Goal: Communication & Community: Ask a question

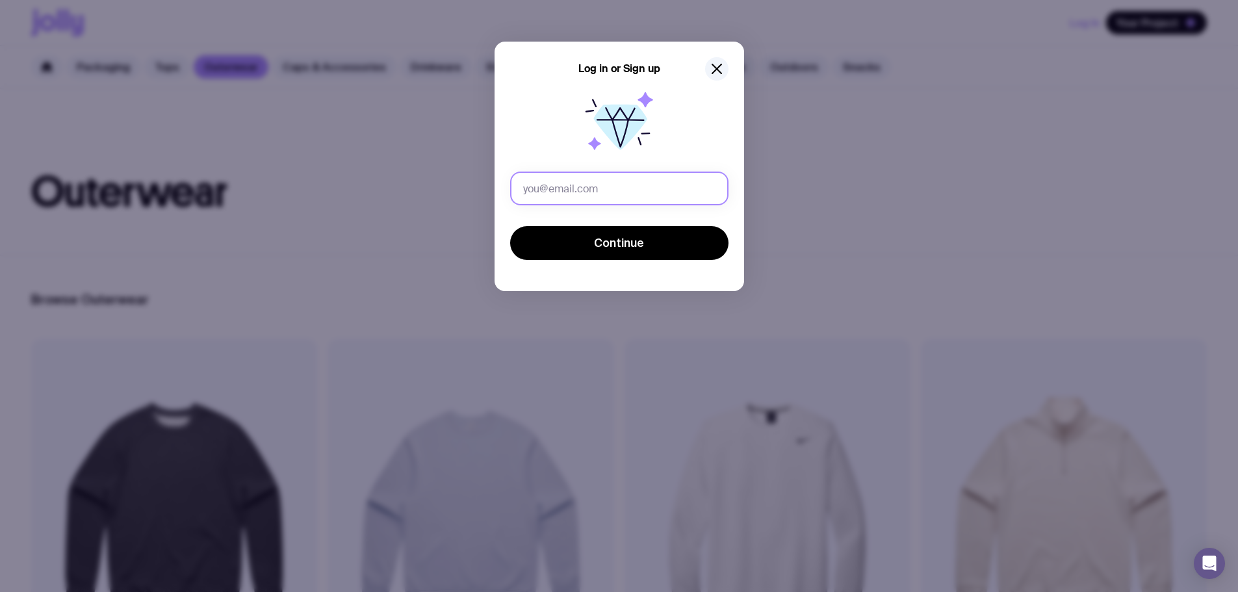
click at [562, 183] on input "text" at bounding box center [619, 189] width 218 height 34
type input "[EMAIL_ADDRESS][DOMAIN_NAME]"
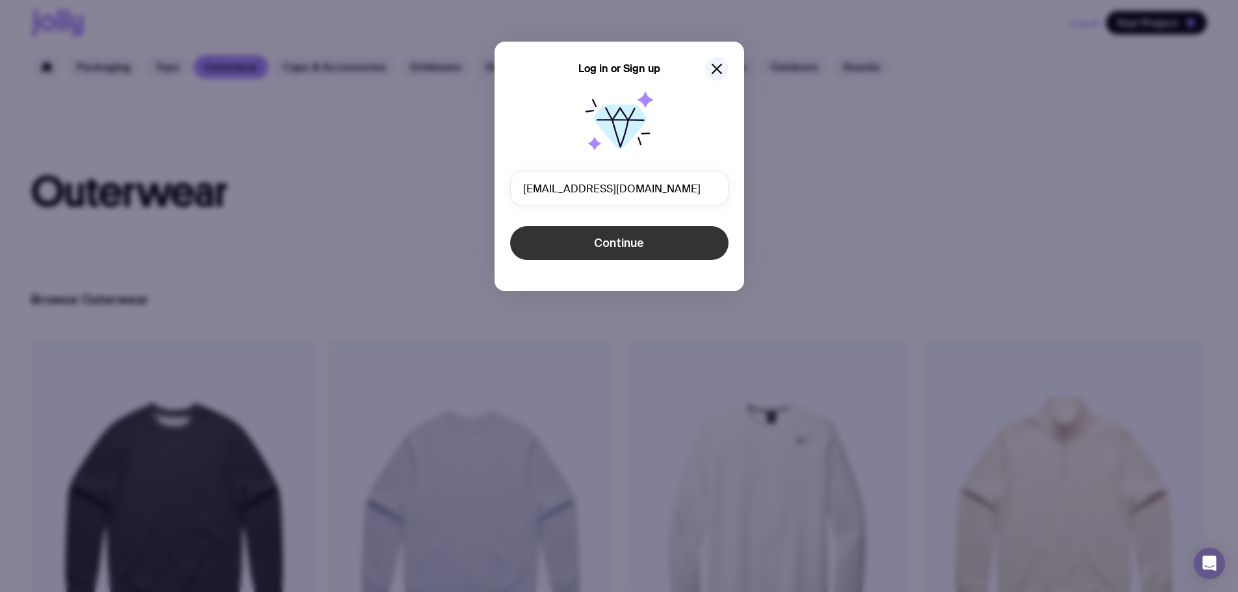
click at [580, 233] on button "Continue" at bounding box center [619, 243] width 218 height 34
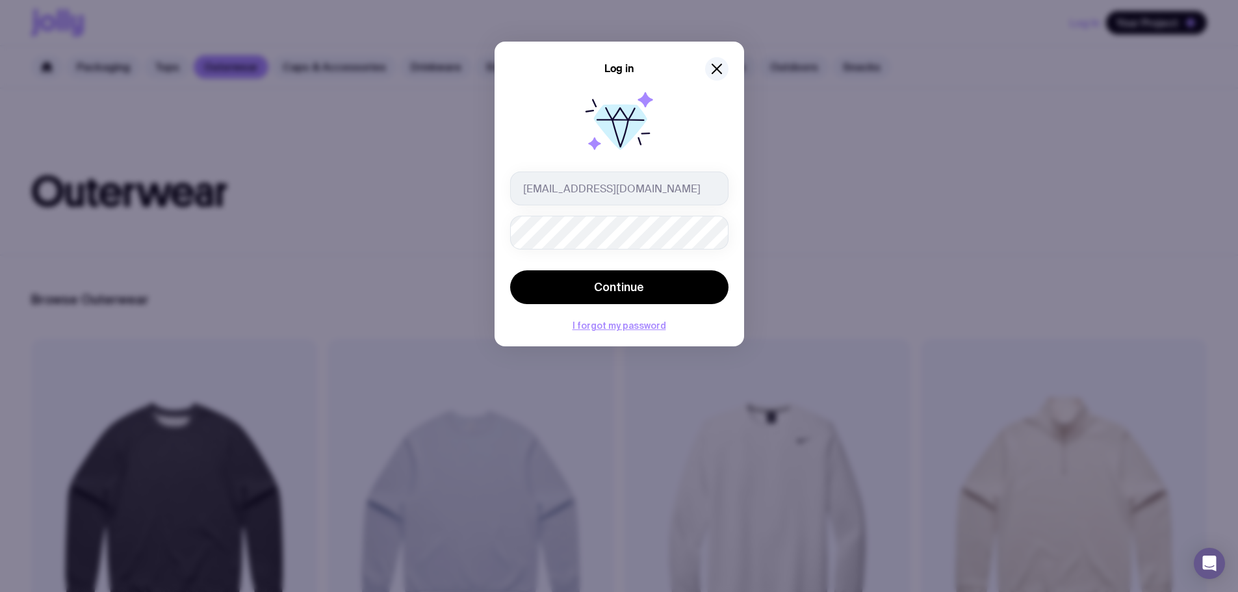
click at [510, 270] on button "Continue" at bounding box center [619, 287] width 218 height 34
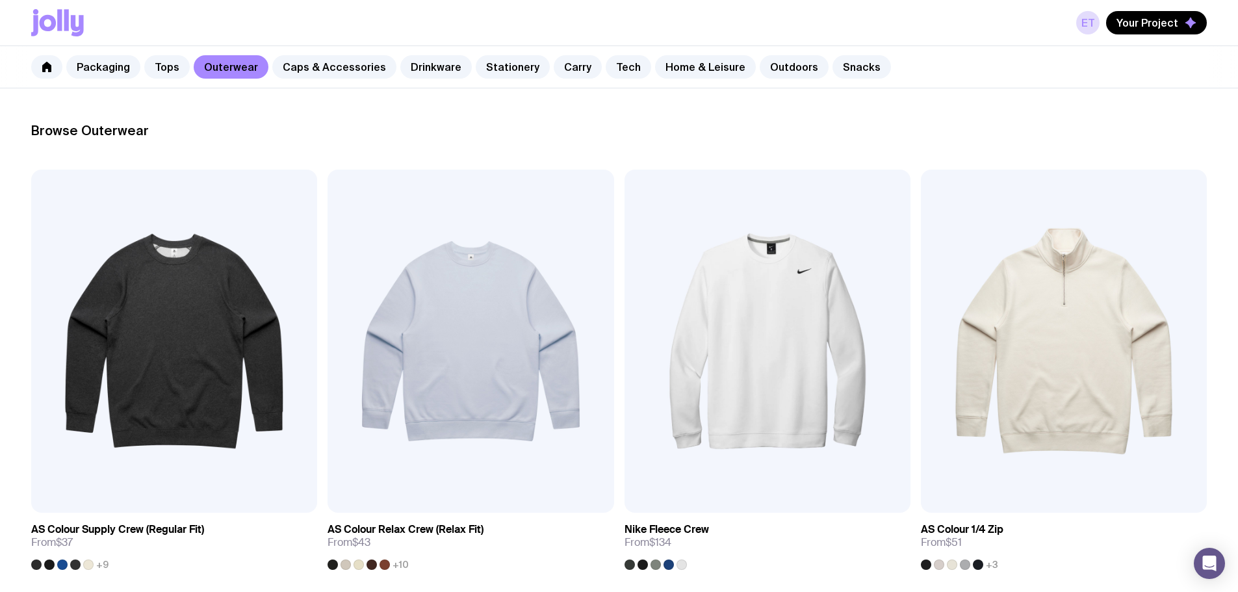
scroll to position [195, 0]
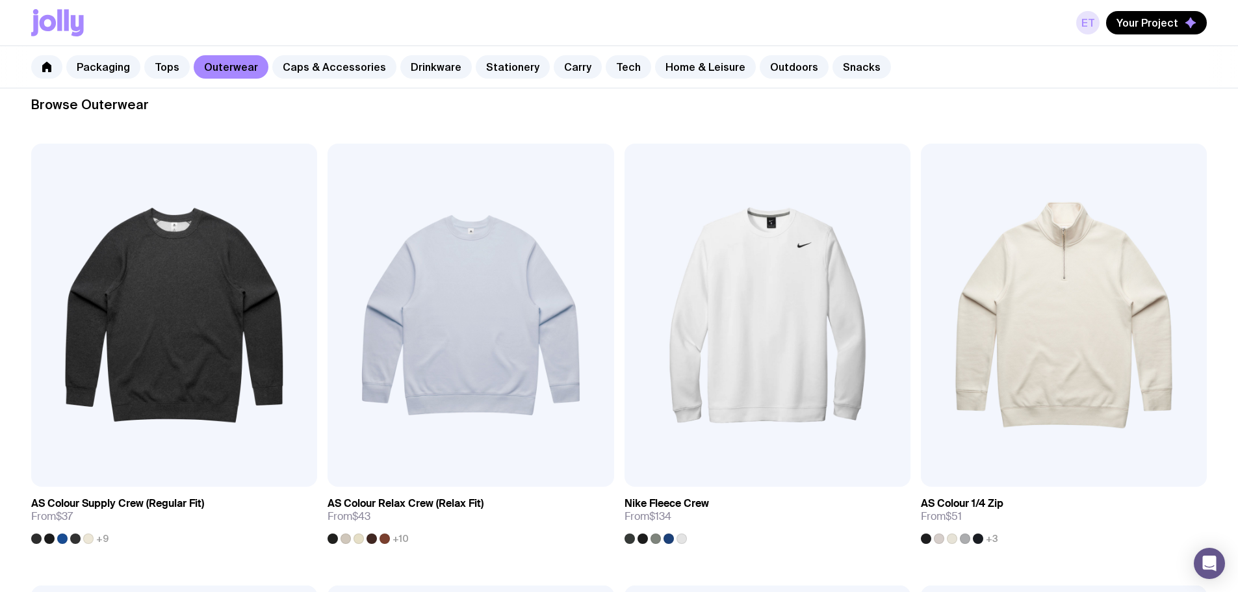
click at [1082, 19] on link "ET" at bounding box center [1087, 22] width 23 height 23
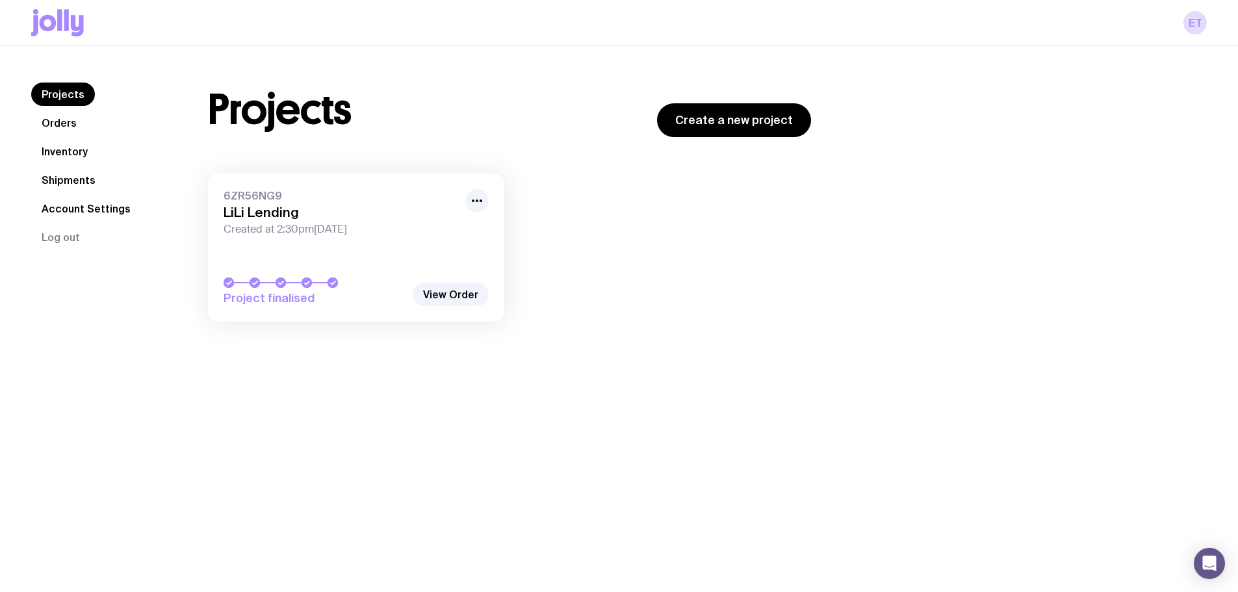
click at [58, 125] on link "Orders" at bounding box center [59, 122] width 56 height 23
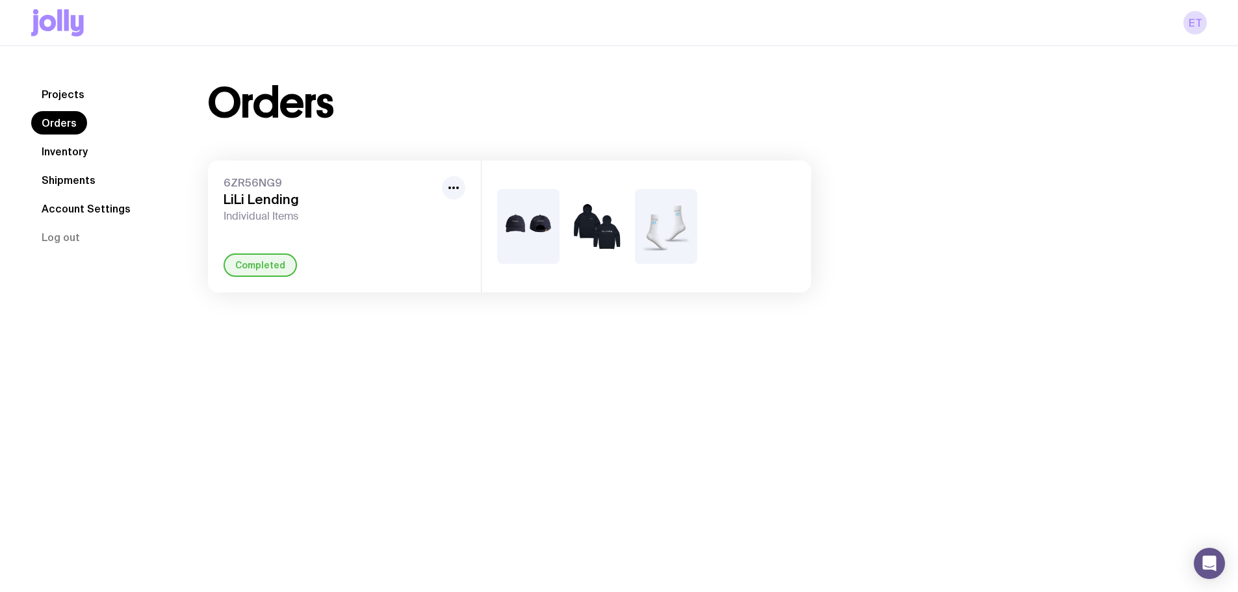
click at [361, 217] on span "Individual Items" at bounding box center [330, 216] width 213 height 13
click at [75, 177] on link "Shipments" at bounding box center [68, 179] width 75 height 23
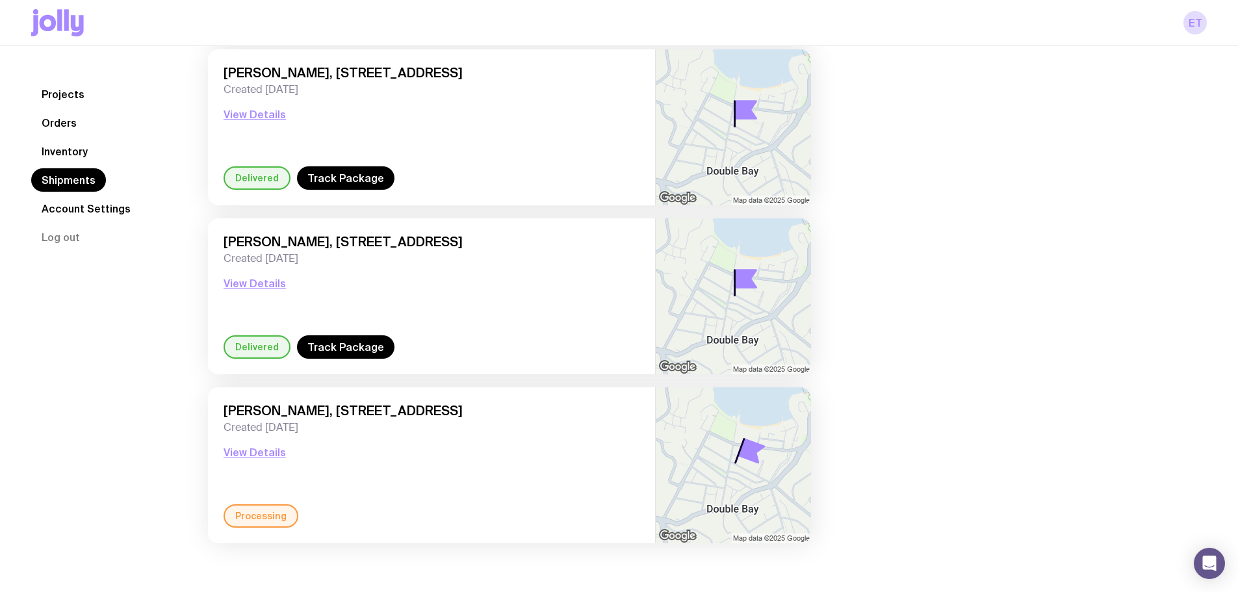
scroll to position [281, 0]
click at [258, 455] on button "View Details" at bounding box center [255, 452] width 62 height 16
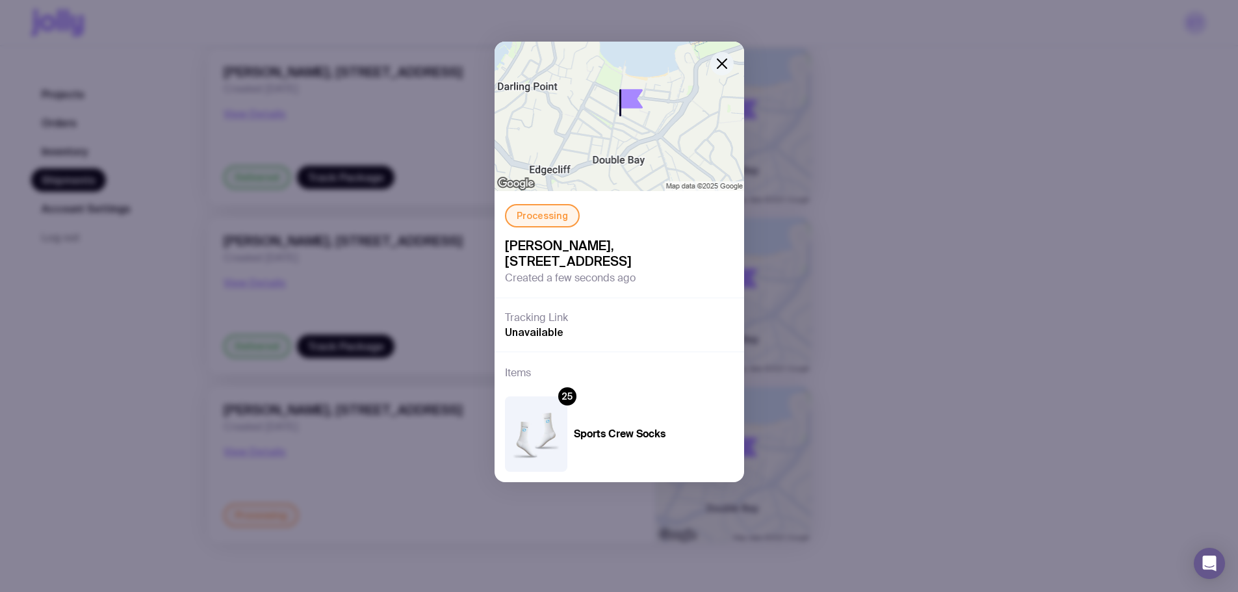
click at [726, 60] on icon "button" at bounding box center [722, 63] width 9 height 9
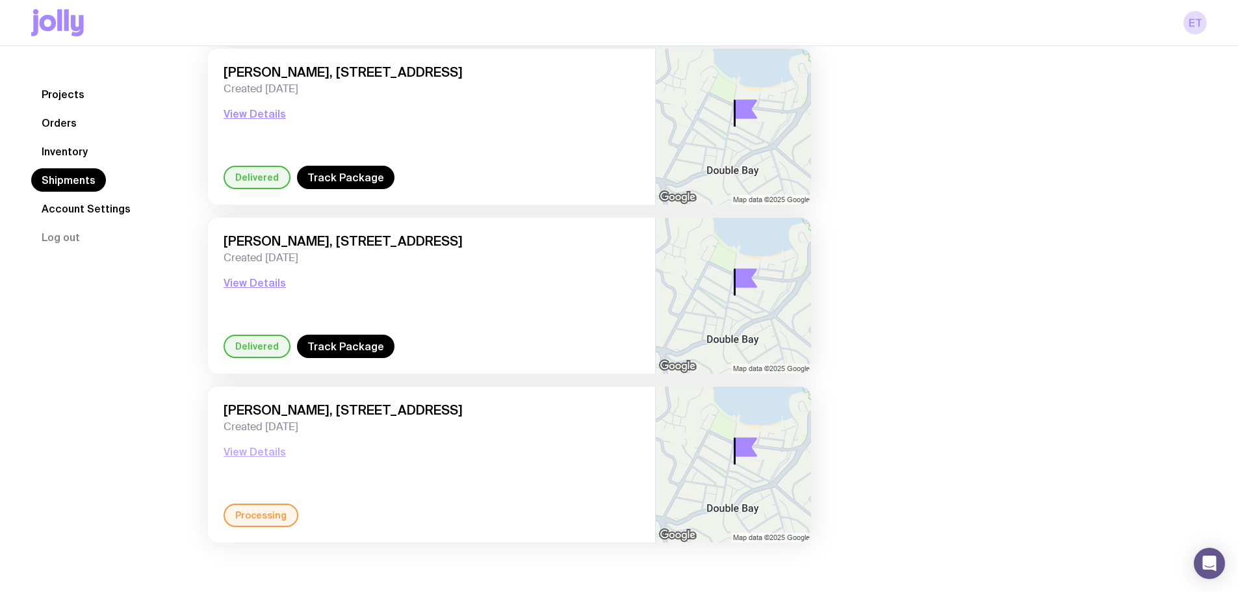
click at [250, 450] on button "View Details" at bounding box center [255, 452] width 62 height 16
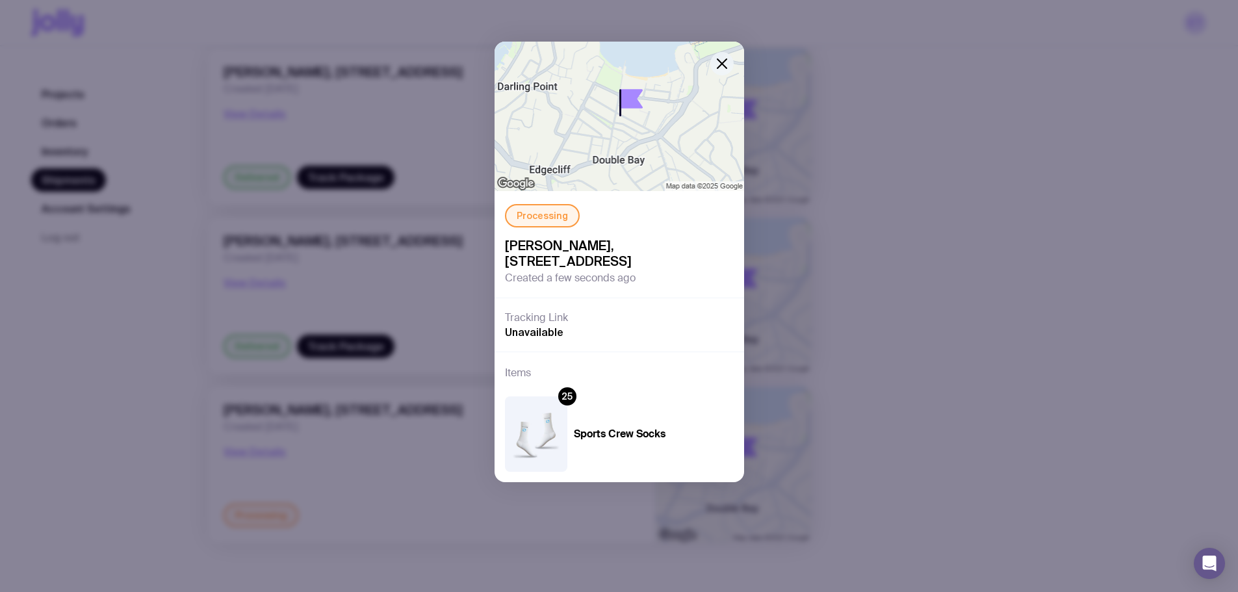
click at [724, 63] on icon "button" at bounding box center [722, 64] width 16 height 16
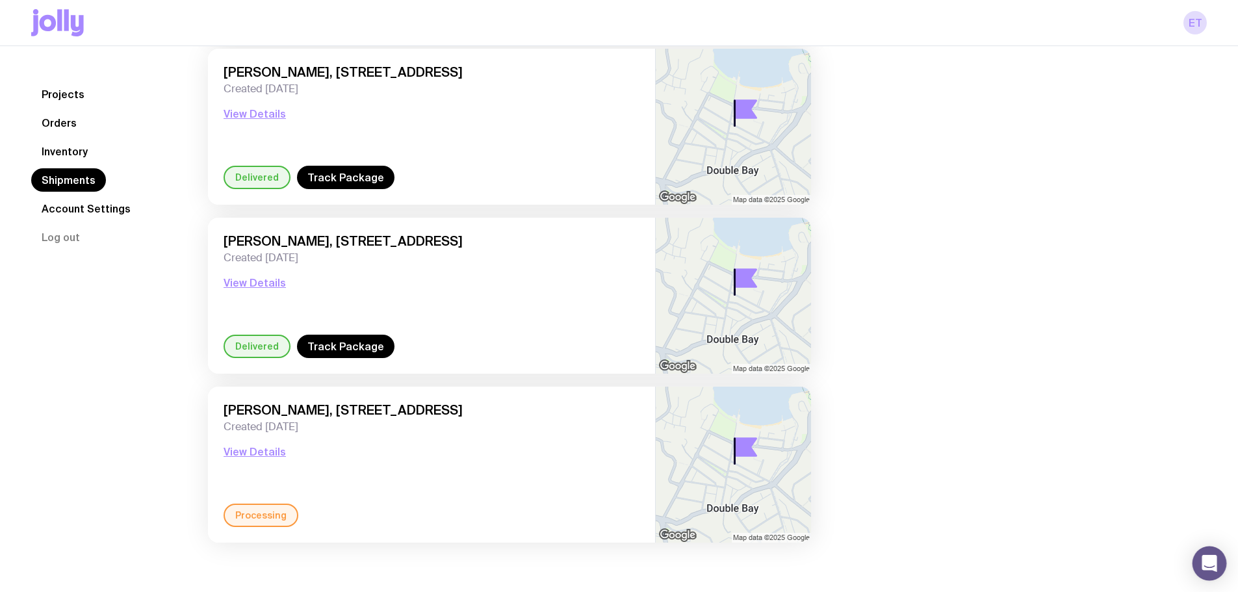
click at [1201, 566] on div "Open Intercom Messenger" at bounding box center [1210, 564] width 34 height 34
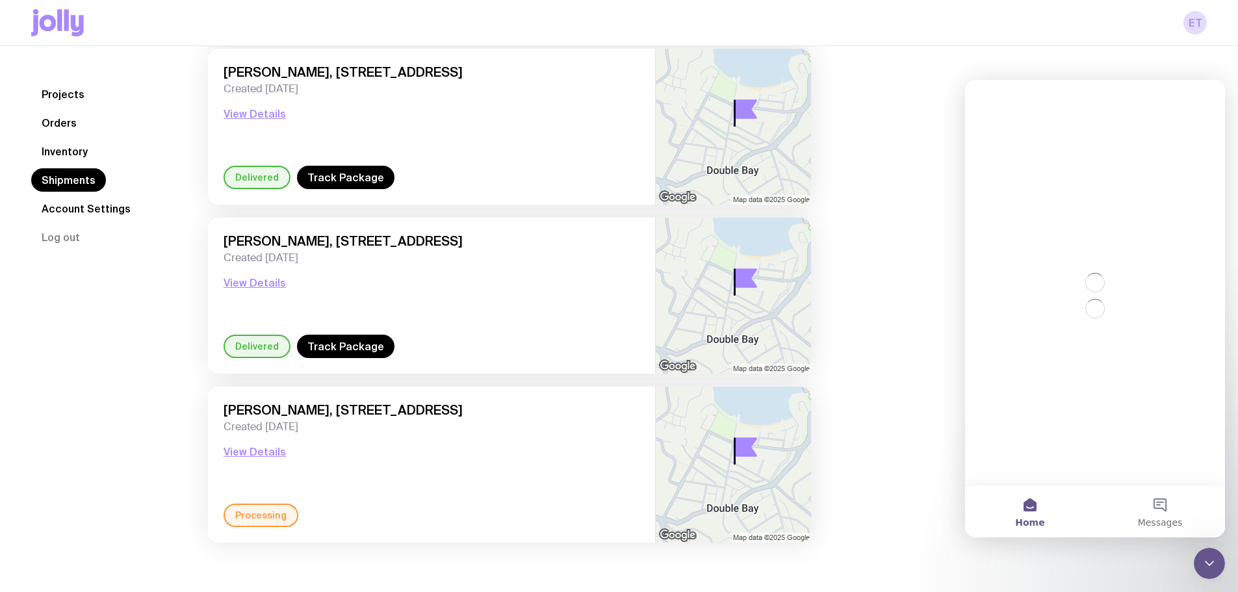
scroll to position [0, 0]
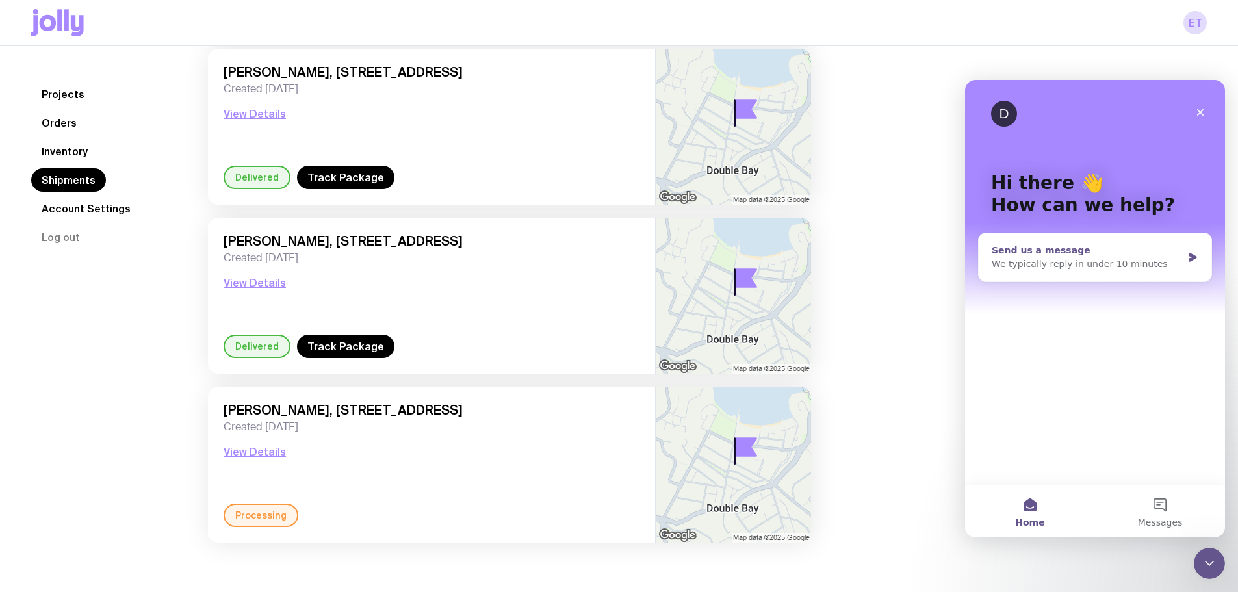
click at [1169, 256] on div "Send us a message" at bounding box center [1087, 251] width 190 height 14
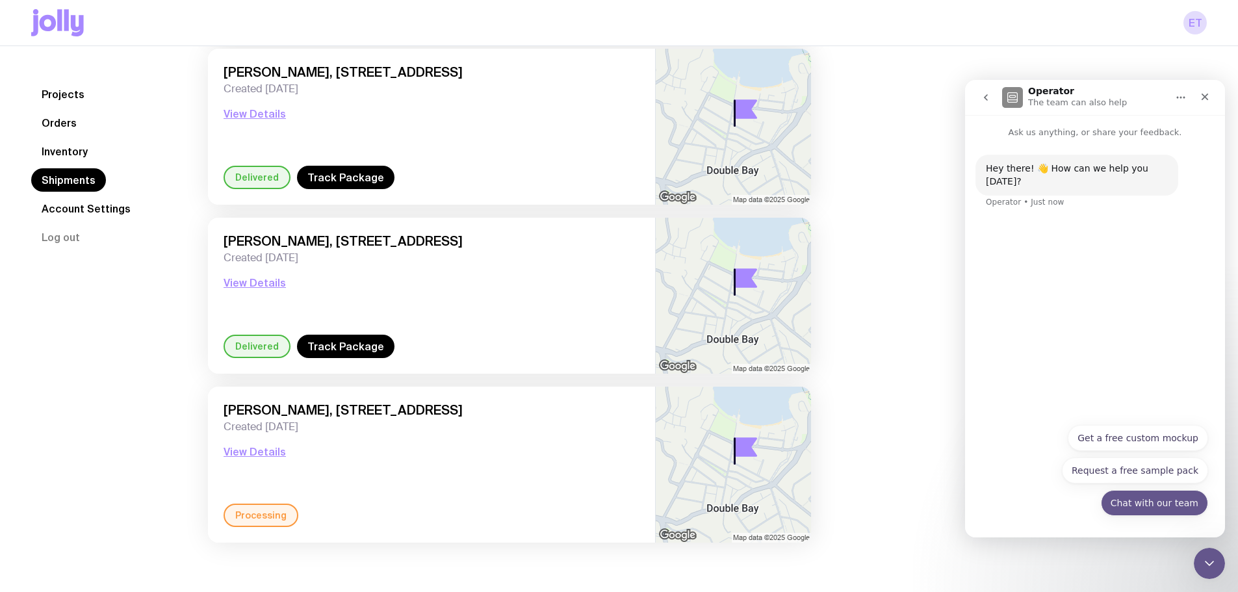
click at [1139, 507] on button "Chat with our team" at bounding box center [1154, 503] width 107 height 26
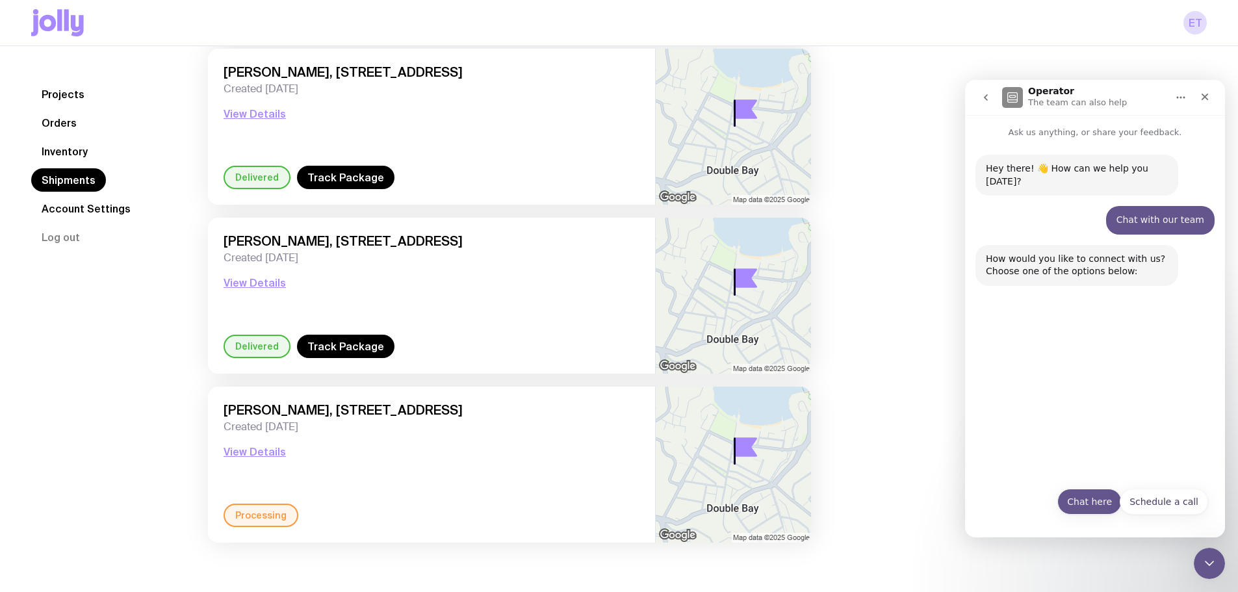
click at [1111, 496] on button "Chat here" at bounding box center [1090, 502] width 64 height 26
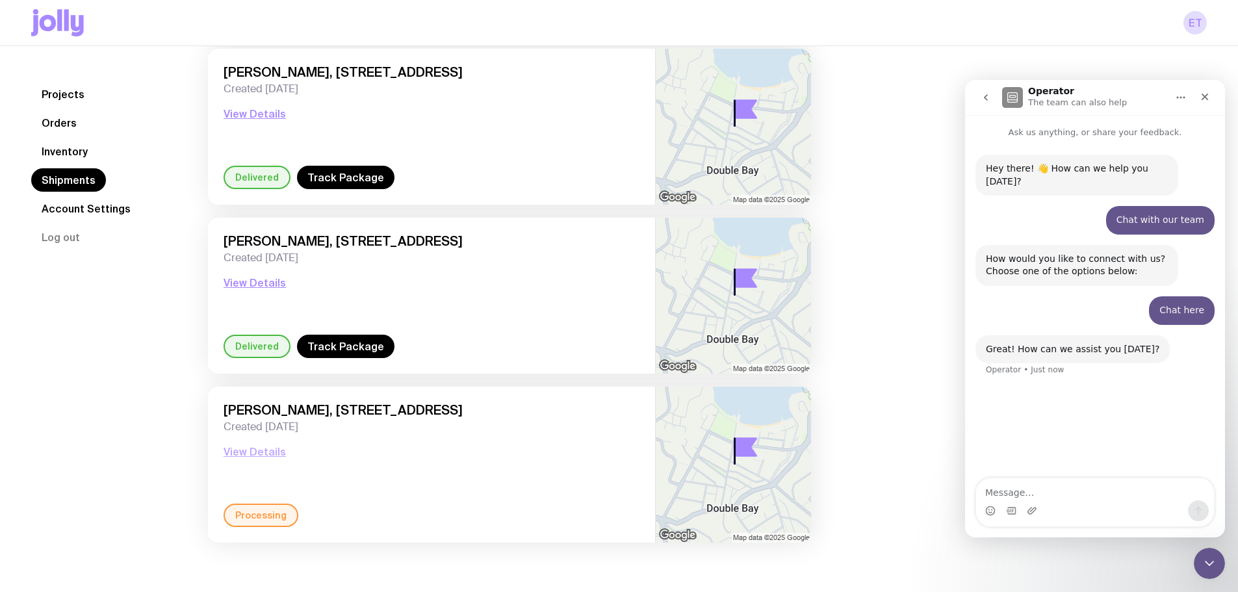
click at [260, 449] on button "View Details" at bounding box center [255, 452] width 62 height 16
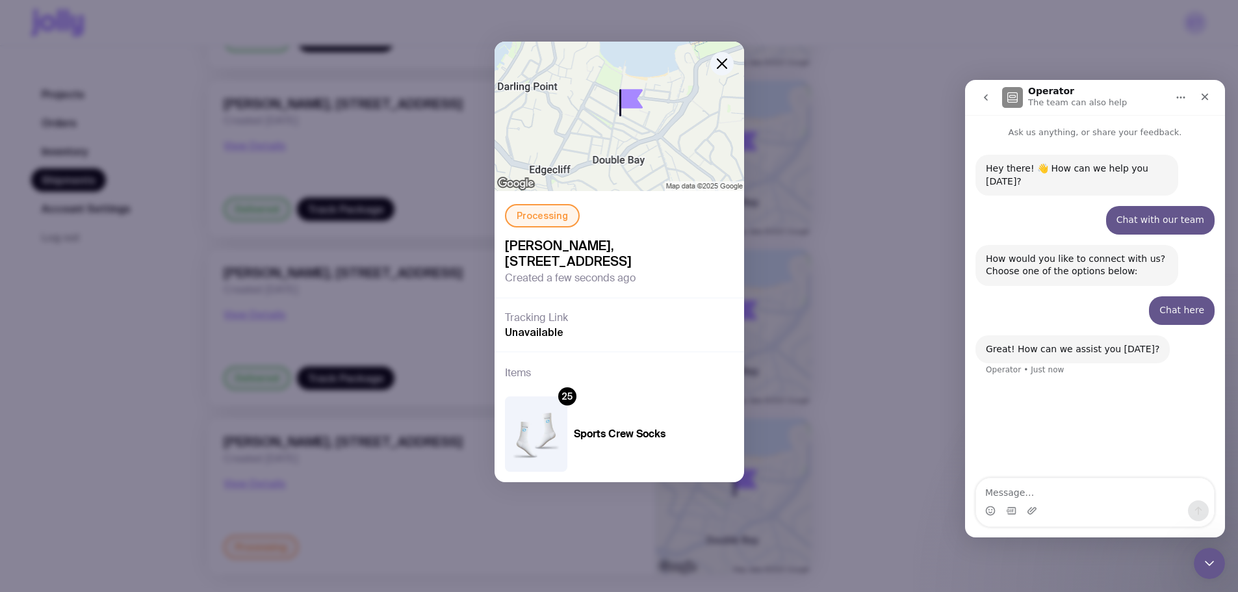
scroll to position [281, 0]
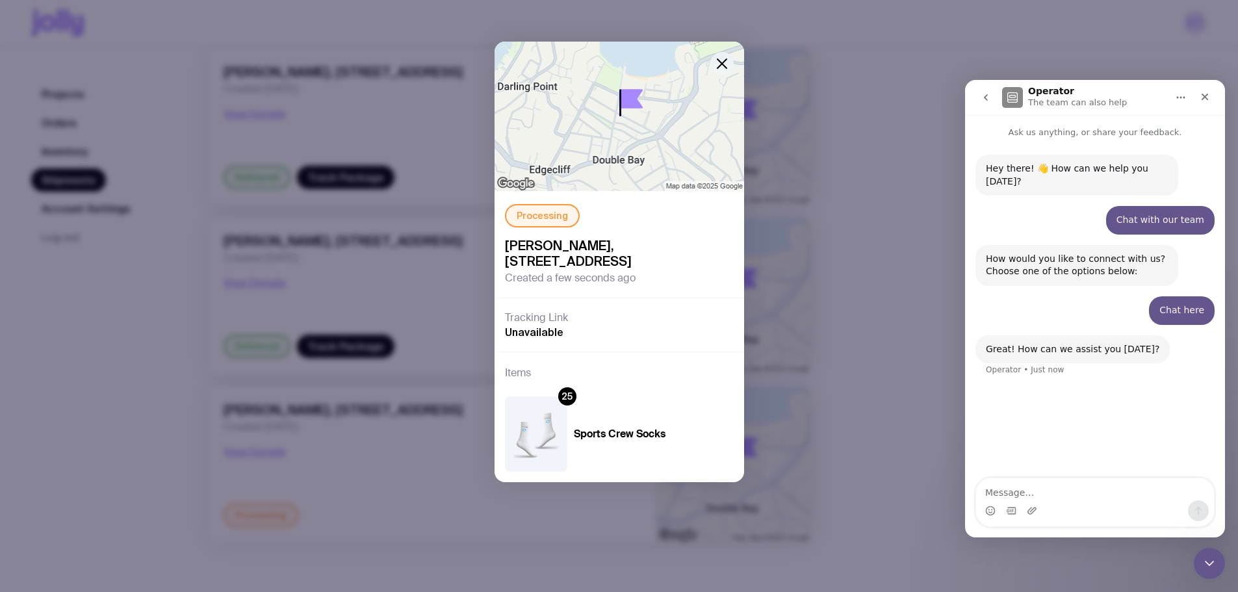
click at [720, 70] on icon "button" at bounding box center [722, 64] width 16 height 16
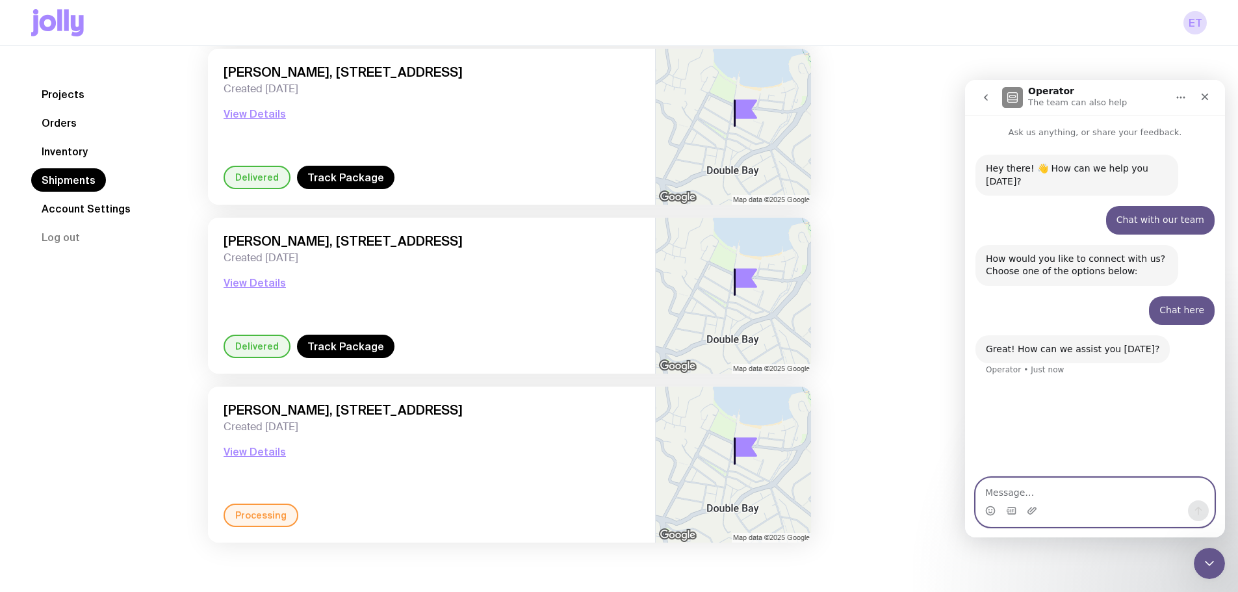
drag, startPoint x: 1054, startPoint y: 484, endPoint x: 1047, endPoint y: 483, distance: 6.5
click at [1052, 484] on textarea "Message…" at bounding box center [1095, 489] width 238 height 22
drag, startPoint x: 1111, startPoint y: 493, endPoint x: 1052, endPoint y: 493, distance: 59.2
click at [1052, 493] on textarea "following up on the below" at bounding box center [1095, 489] width 238 height 22
type textarea "following up on delivery of the socks for my order"
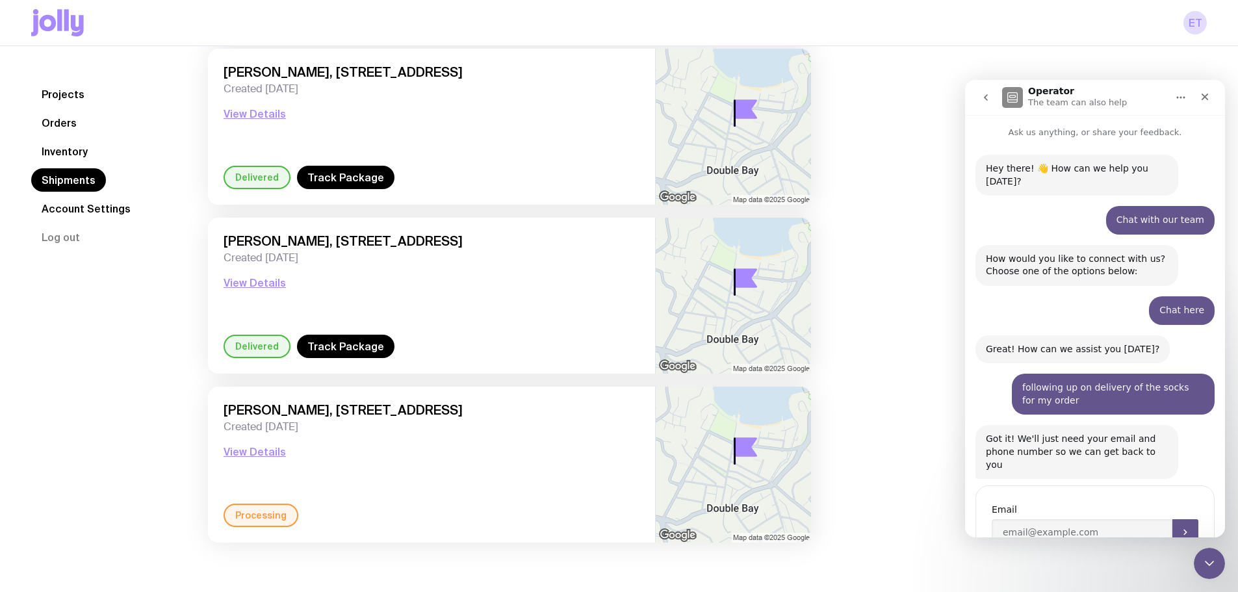
scroll to position [33, 0]
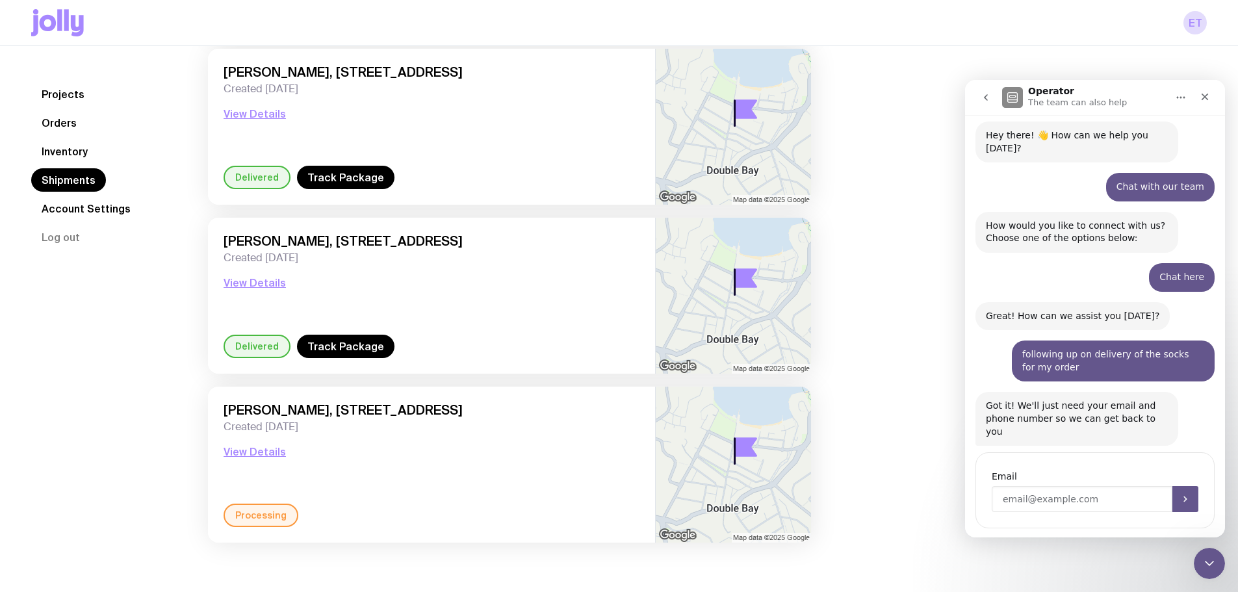
click at [1057, 486] on input "Enter your email" at bounding box center [1082, 499] width 181 height 26
type input "[EMAIL_ADDRESS][DOMAIN_NAME]"
click at [1180, 494] on icon "Submit" at bounding box center [1185, 499] width 10 height 10
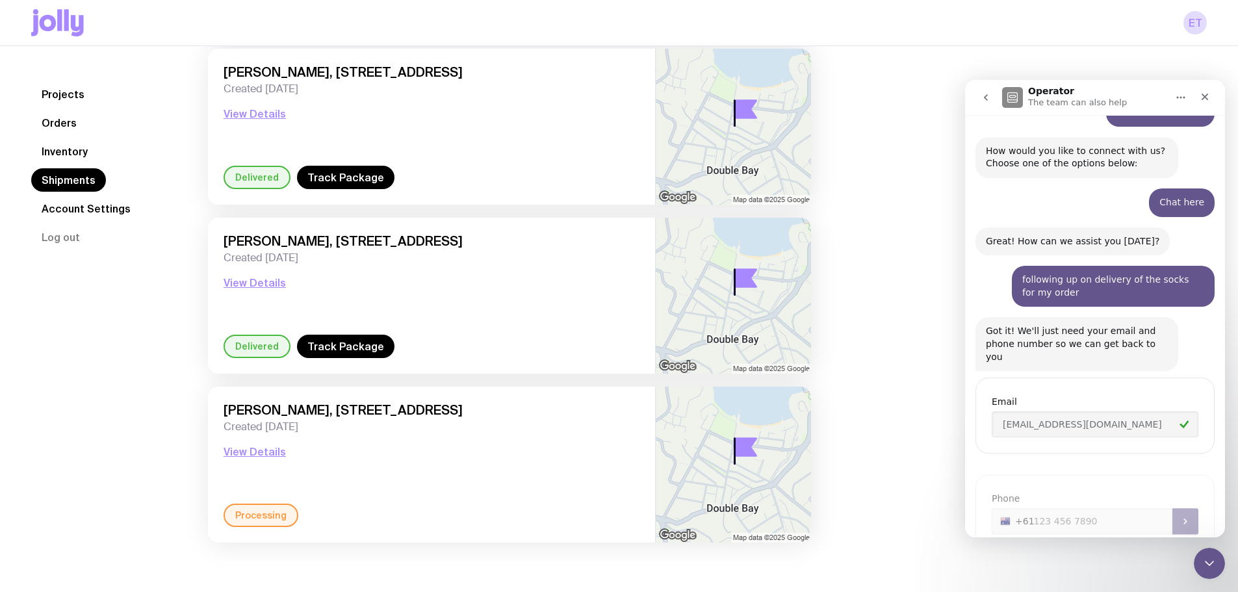
scroll to position [124, 0]
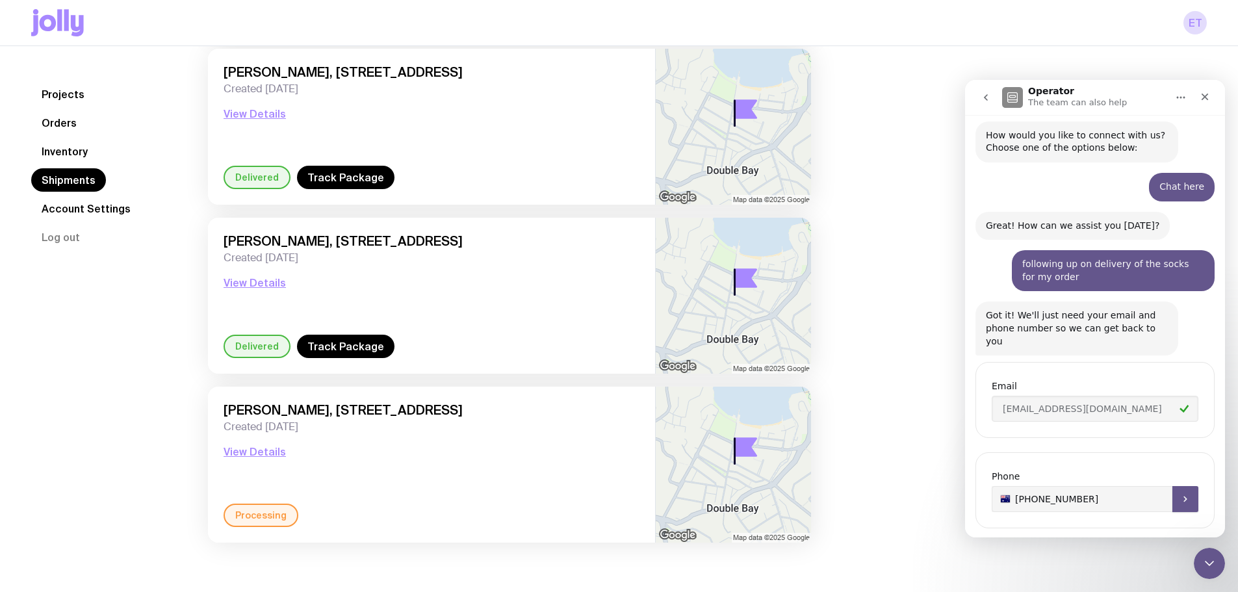
type input "[PHONE_NUMBER]"
click at [1180, 494] on icon "Submit" at bounding box center [1185, 499] width 10 height 10
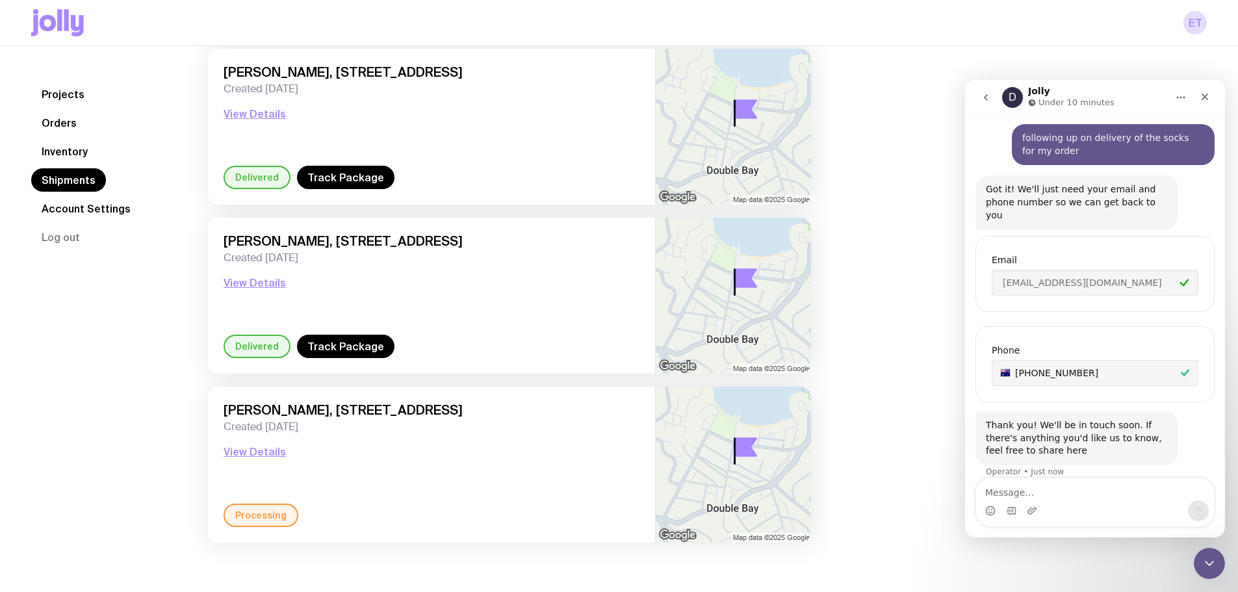
scroll to position [275, 0]
